Goal: Task Accomplishment & Management: Manage account settings

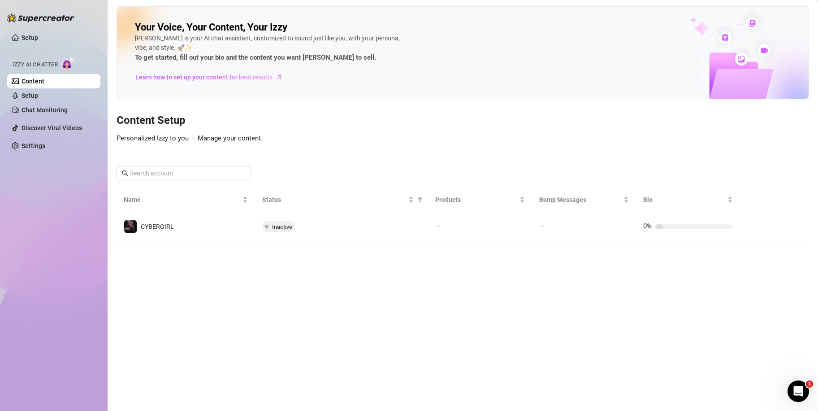
click at [34, 27] on div at bounding box center [40, 13] width 67 height 27
click at [34, 37] on link "Setup" at bounding box center [30, 37] width 17 height 7
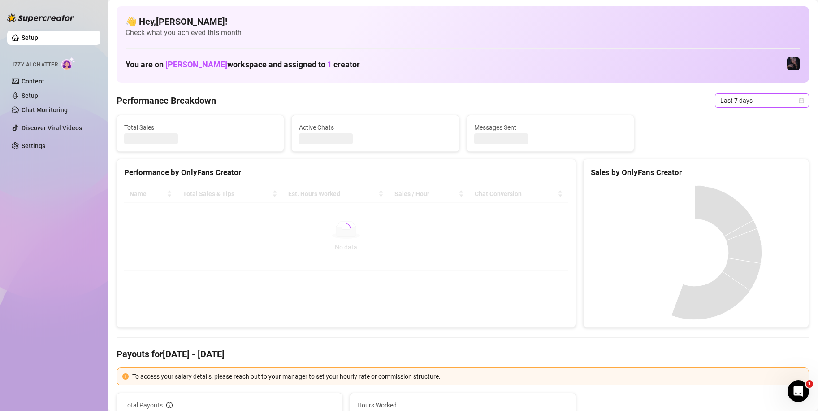
click at [739, 101] on span "Last 7 days" at bounding box center [761, 100] width 83 height 13
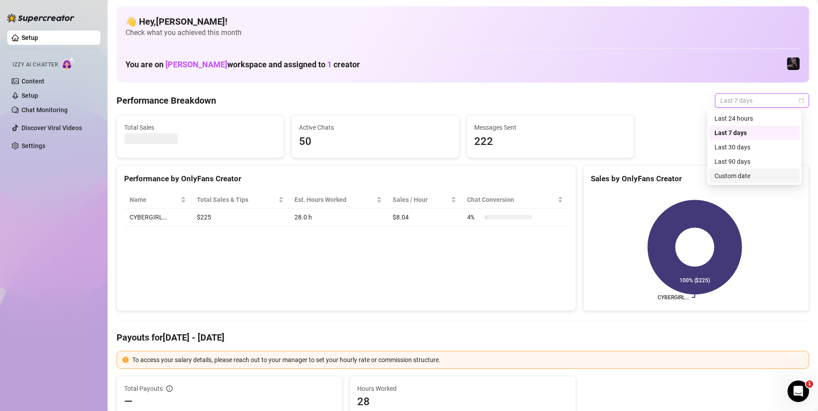
click at [749, 177] on div "Custom date" at bounding box center [754, 176] width 80 height 10
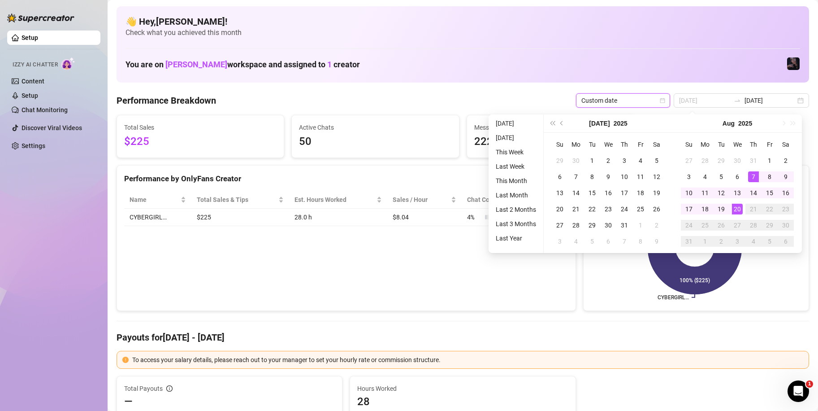
type input "[DATE]"
click at [734, 206] on div "20" at bounding box center [737, 208] width 11 height 11
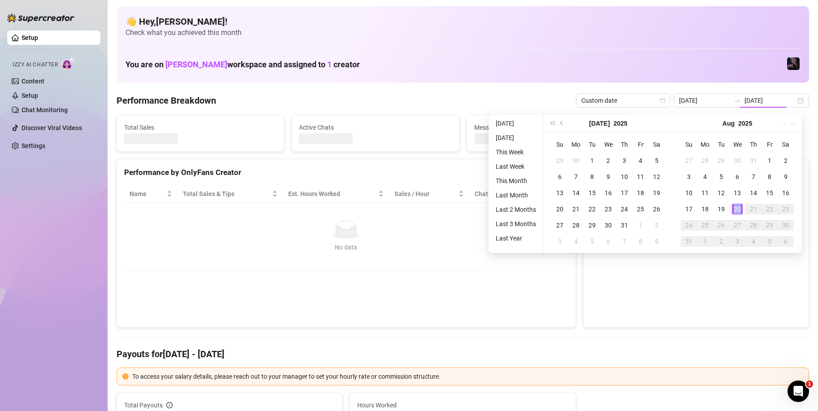
type input "[DATE]"
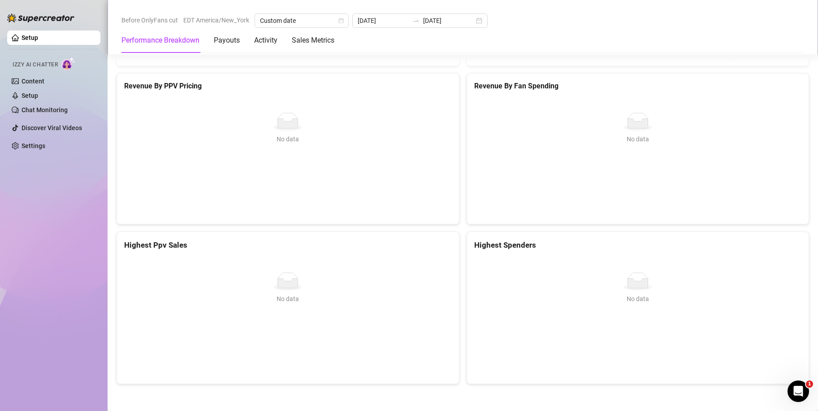
scroll to position [1373, 0]
